Goal: Transaction & Acquisition: Book appointment/travel/reservation

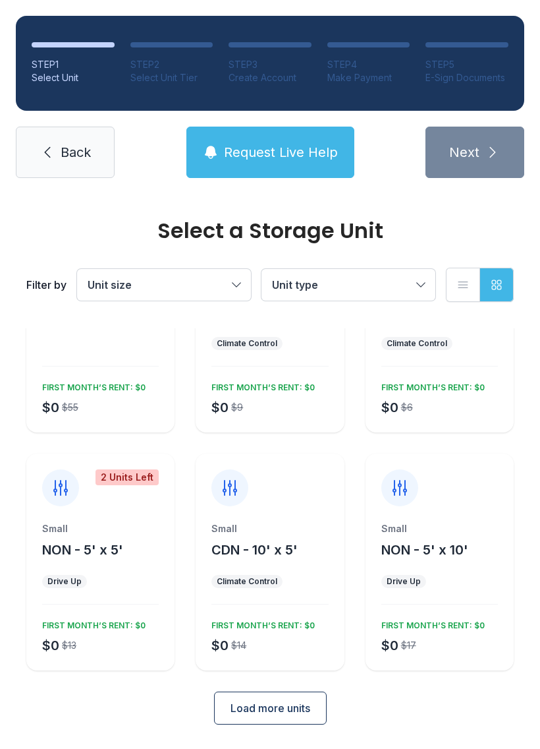
scroll to position [115, 0]
click at [301, 567] on div "Small CDN - 10' x 5' Climate Control $0 $14 FIRST MONTH’S RENT: $0" at bounding box center [270, 597] width 148 height 148
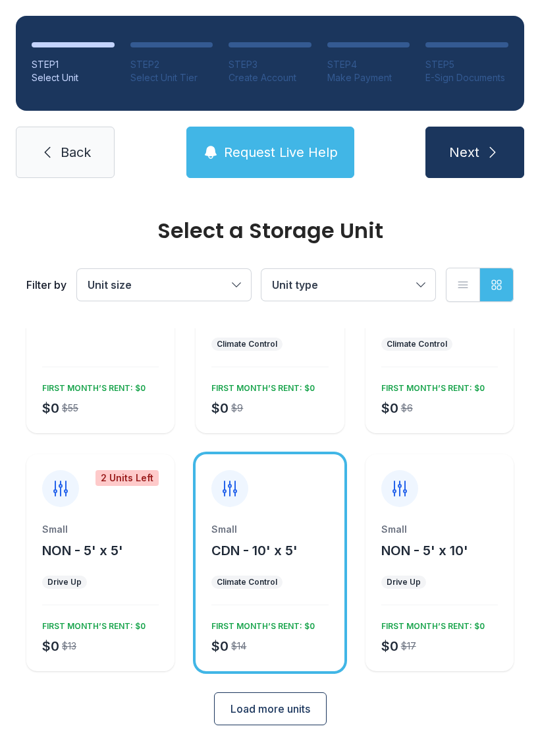
click at [485, 150] on icon "submit" at bounding box center [493, 152] width 16 height 16
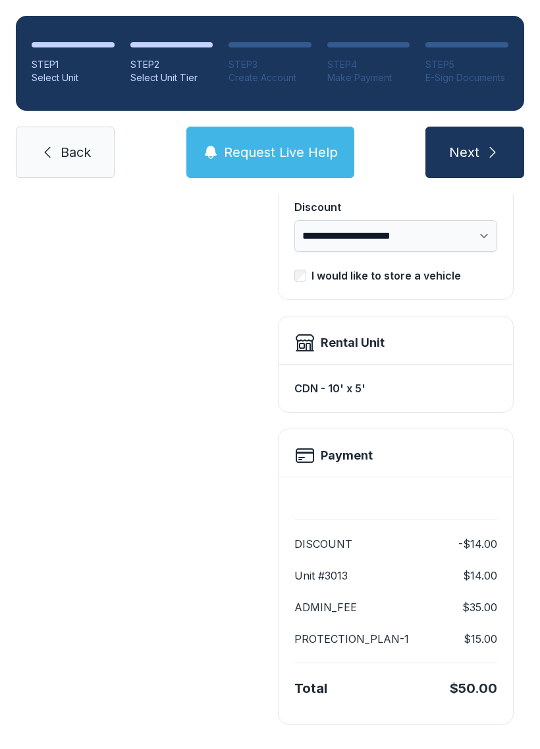
scroll to position [269, 0]
click at [59, 148] on link "Back" at bounding box center [65, 152] width 99 height 51
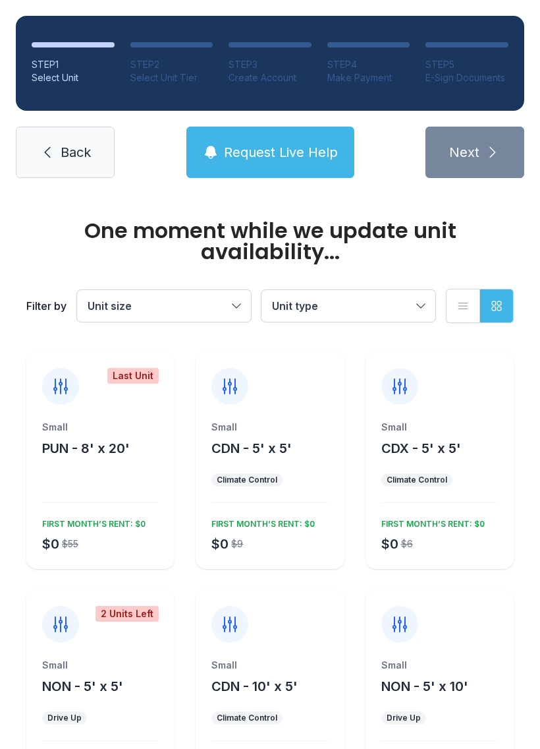
click at [374, 301] on span "Unit type" at bounding box center [342, 306] width 140 height 16
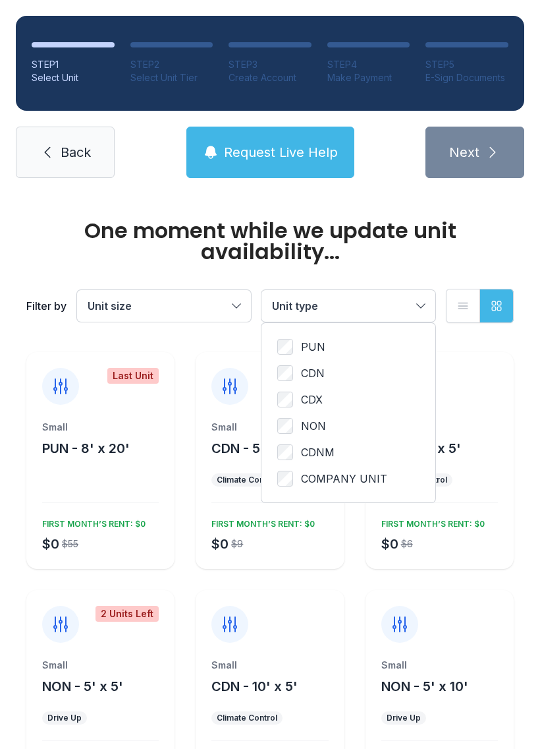
click at [344, 459] on label "CDNM" at bounding box center [348, 452] width 142 height 16
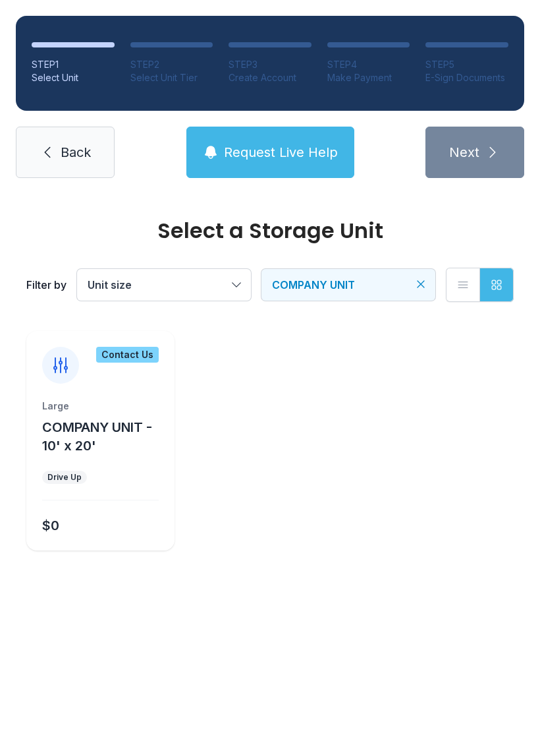
click at [103, 527] on div "$0" at bounding box center [98, 523] width 122 height 24
click at [131, 343] on div "Contact Us" at bounding box center [100, 357] width 148 height 53
click at [127, 352] on div "Contact Us" at bounding box center [127, 355] width 63 height 16
click at [130, 347] on div "Contact Us" at bounding box center [127, 355] width 63 height 16
click at [126, 487] on div "Large COMPANY UNIT - 10' x 20' Drive Up $0" at bounding box center [100, 474] width 148 height 151
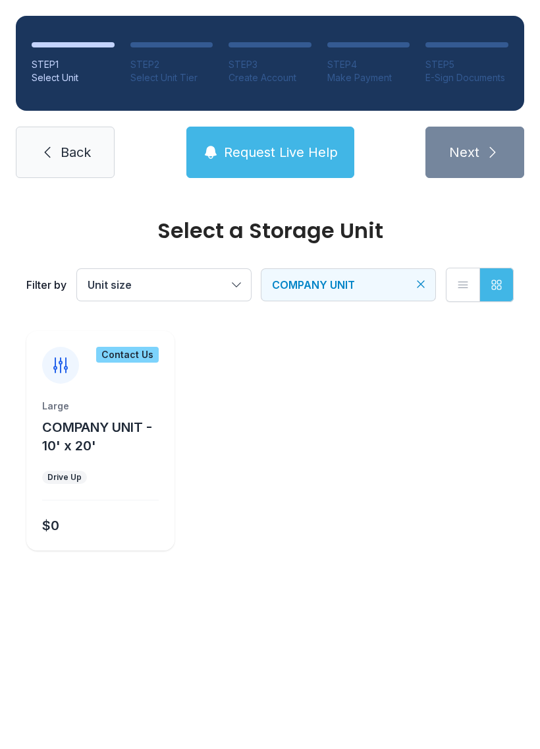
click at [109, 554] on div "Select a Storage Unit Filter by Unit size COMPANY UNIT List view Grid view Cont…" at bounding box center [270, 398] width 540 height 409
click at [111, 513] on div "$0" at bounding box center [98, 523] width 122 height 24
click at [111, 512] on div "$0" at bounding box center [98, 523] width 122 height 24
click at [136, 354] on div "Contact Us" at bounding box center [127, 355] width 63 height 16
click at [128, 345] on div "Contact Us" at bounding box center [100, 357] width 148 height 53
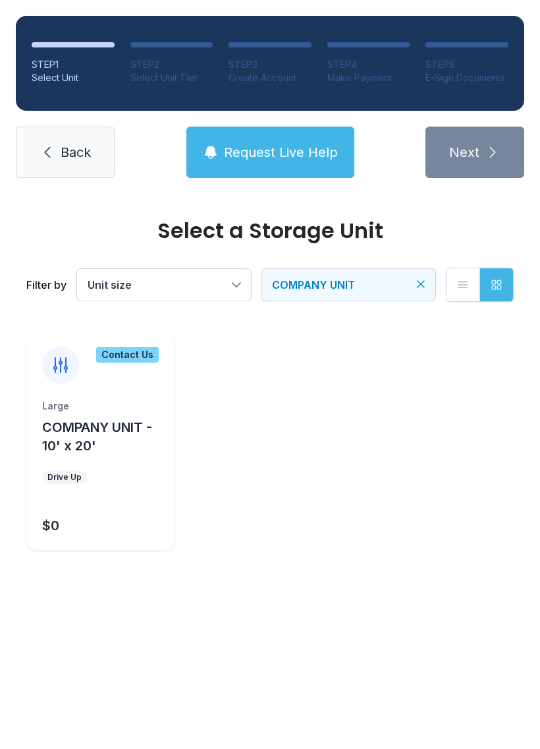
click at [133, 343] on div "Contact Us" at bounding box center [100, 357] width 148 height 53
click at [115, 494] on div "Large COMPANY UNIT - 10' x 20' Drive Up $0" at bounding box center [100, 474] width 148 height 151
click at [114, 493] on div "Large COMPANY UNIT - 10' x 20' Drive Up $0" at bounding box center [100, 474] width 148 height 151
click at [119, 503] on div "Large COMPANY UNIT - 10' x 20' Drive Up $0" at bounding box center [100, 474] width 148 height 151
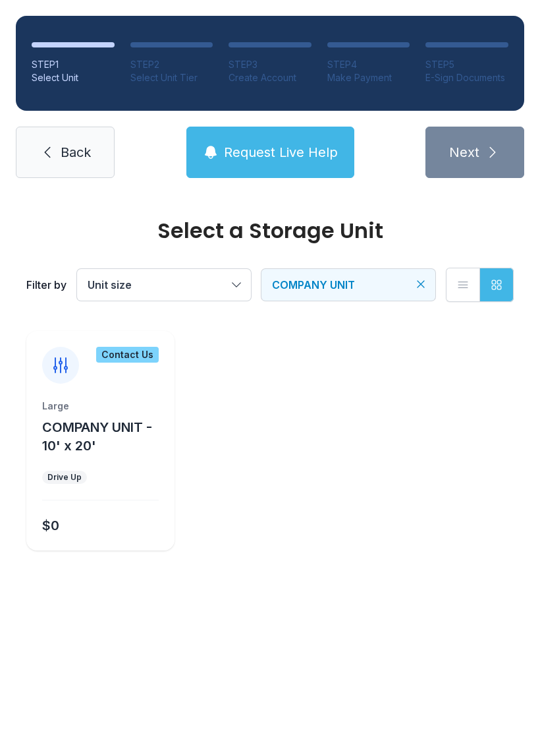
click at [356, 277] on span "COMPANY UNIT" at bounding box center [342, 285] width 140 height 16
click at [404, 275] on button "COMPANY UNIT" at bounding box center [349, 285] width 174 height 32
click at [431, 287] on button "COMPANY UNIT" at bounding box center [349, 285] width 174 height 32
click at [420, 275] on button "COMPANY UNIT" at bounding box center [349, 285] width 174 height 32
click at [416, 287] on icon "Clear filters" at bounding box center [420, 283] width 13 height 13
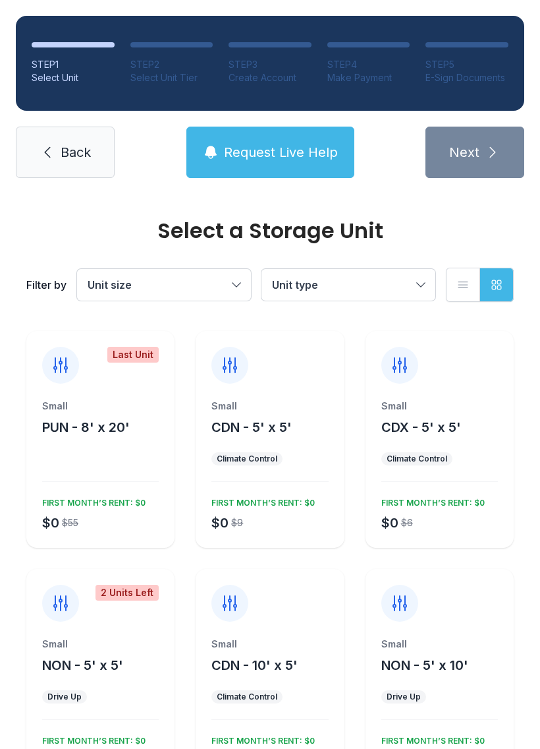
click at [405, 278] on span "Unit type" at bounding box center [342, 285] width 140 height 16
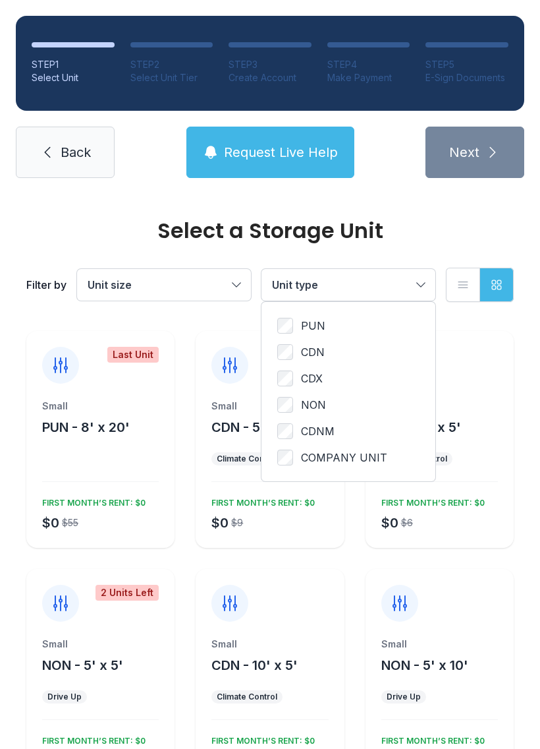
click at [335, 456] on span "COMPANY UNIT" at bounding box center [344, 457] width 86 height 16
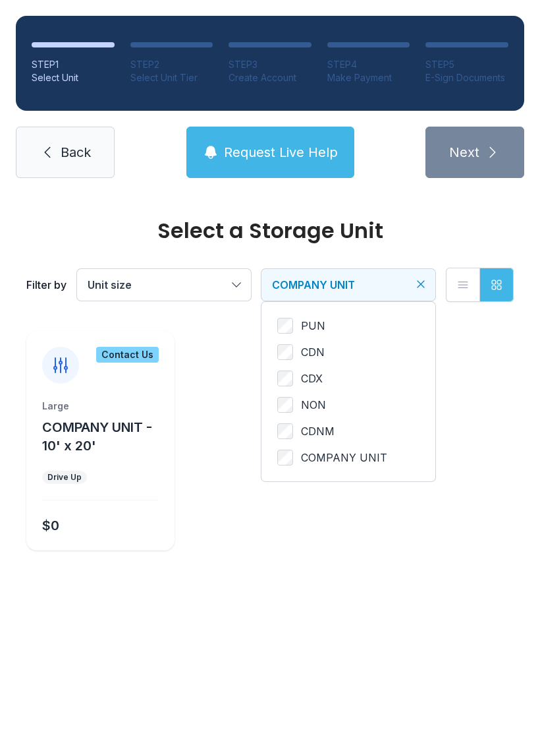
click at [418, 284] on icon "Clear filters" at bounding box center [420, 283] width 13 height 13
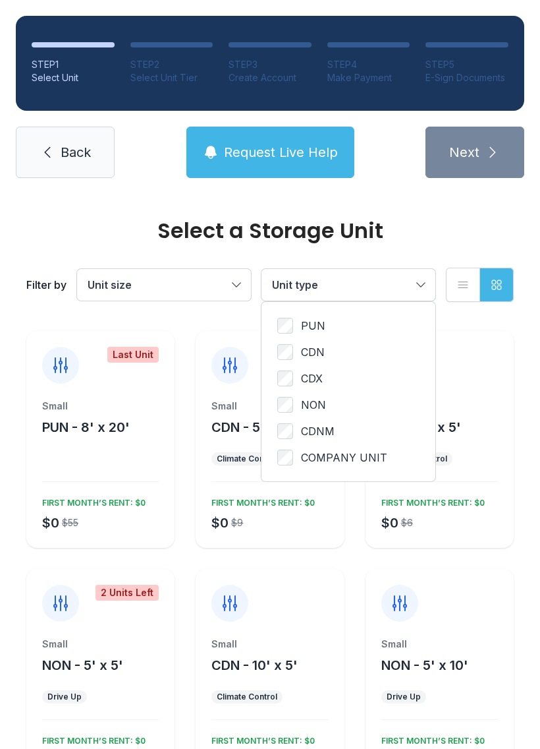
click at [393, 281] on span "Unit type" at bounding box center [342, 285] width 140 height 16
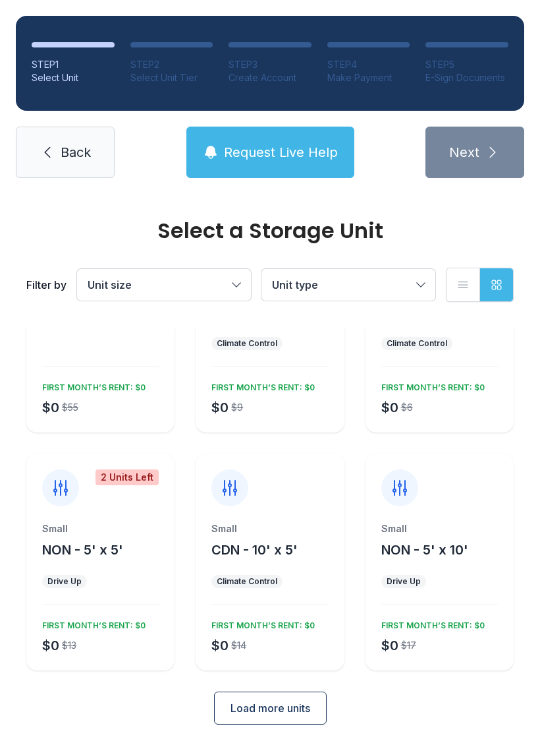
scroll to position [115, 0]
click at [277, 700] on button "Load more units" at bounding box center [270, 708] width 113 height 33
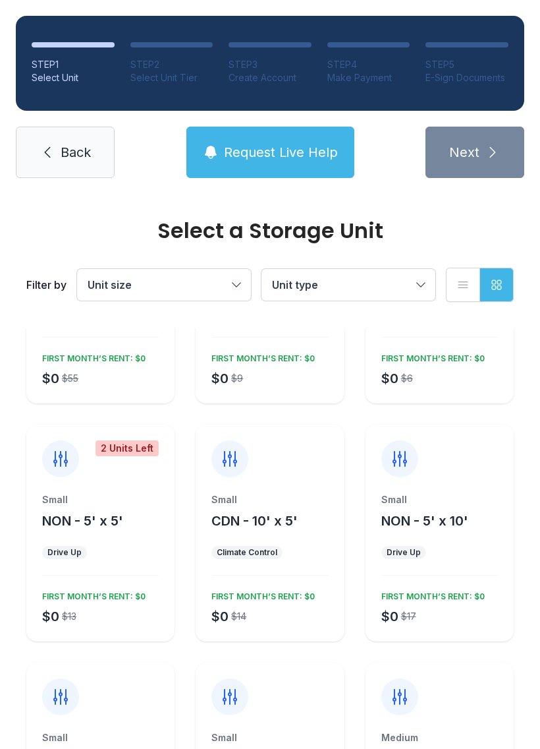
scroll to position [143, 0]
